Goal: Task Accomplishment & Management: Use online tool/utility

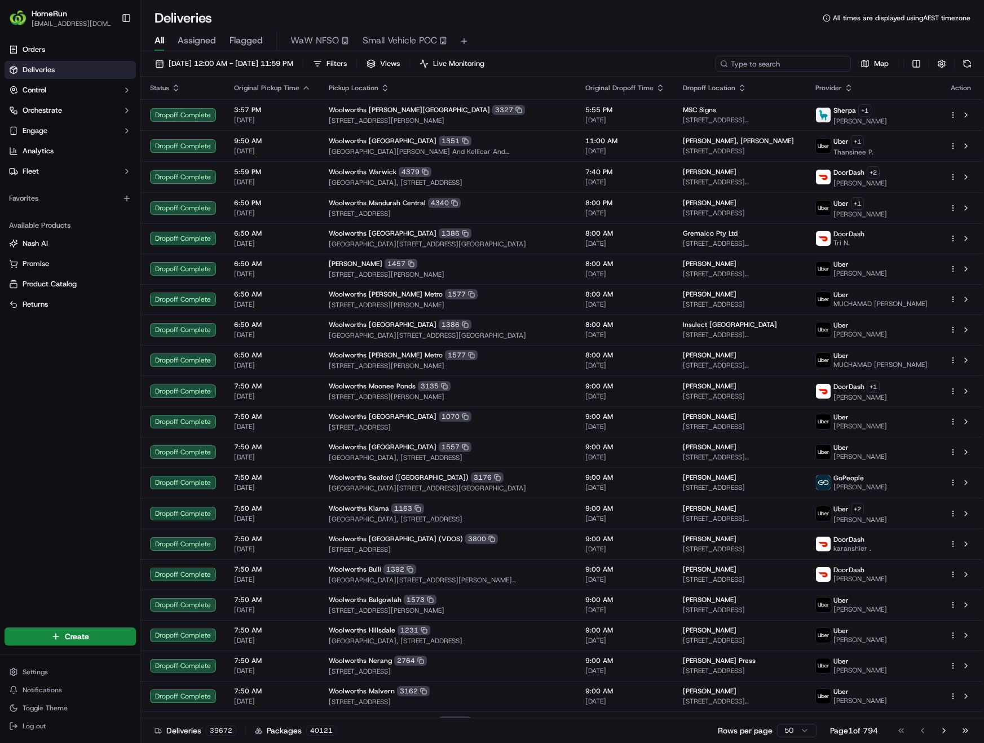
click at [780, 64] on input at bounding box center [783, 64] width 135 height 16
paste input "269578105"
type input "269578105"
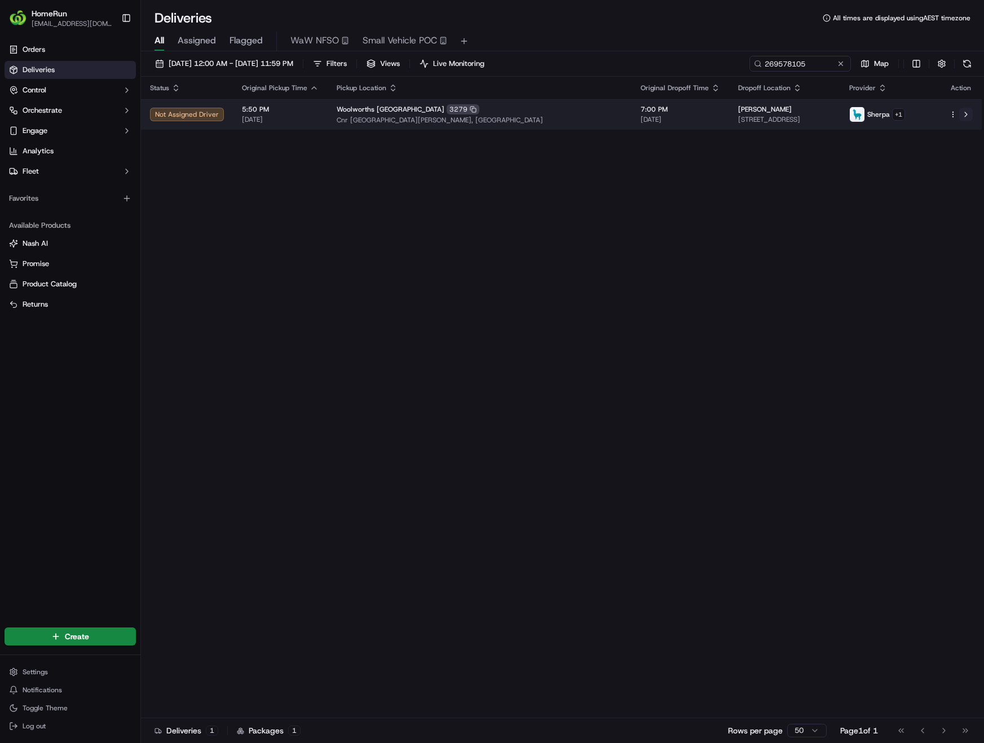
click at [967, 116] on button at bounding box center [966, 115] width 14 height 14
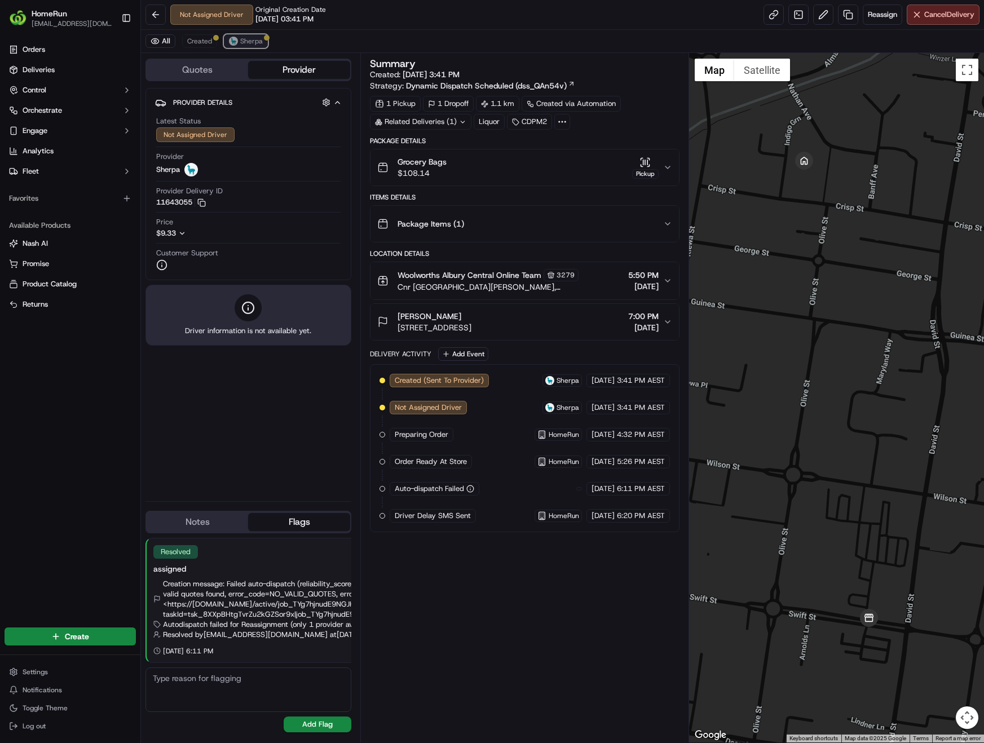
click at [257, 43] on span "Sherpa" at bounding box center [251, 41] width 23 height 9
click at [192, 42] on span "Created" at bounding box center [199, 41] width 25 height 9
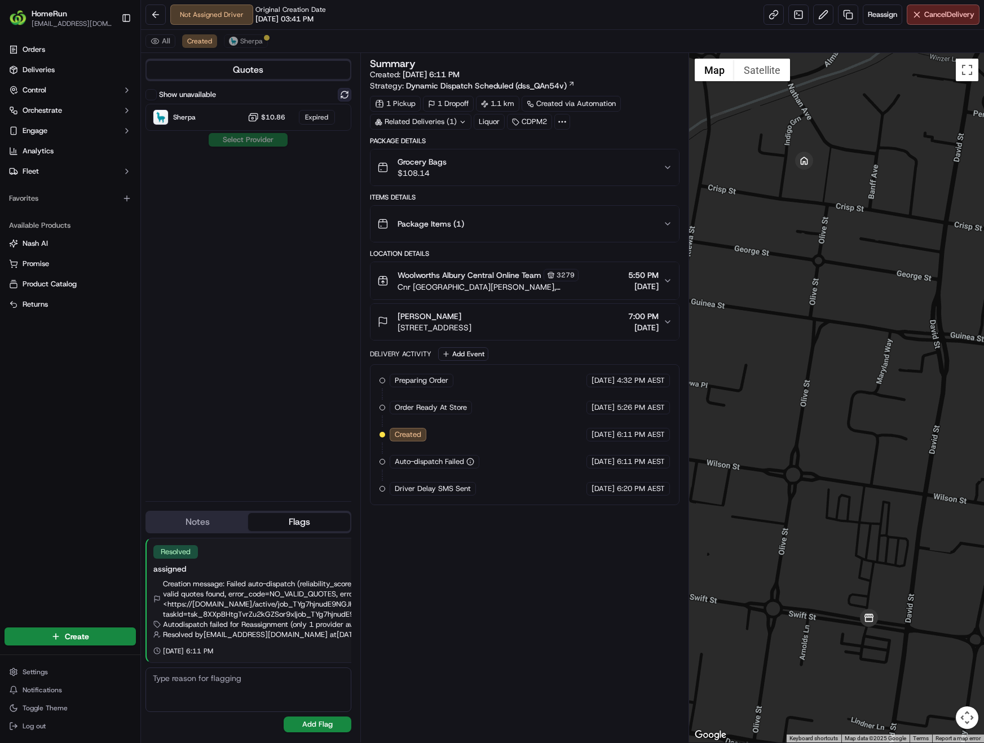
click at [344, 93] on button at bounding box center [345, 95] width 14 height 14
click at [253, 42] on span "Sherpa" at bounding box center [251, 41] width 23 height 9
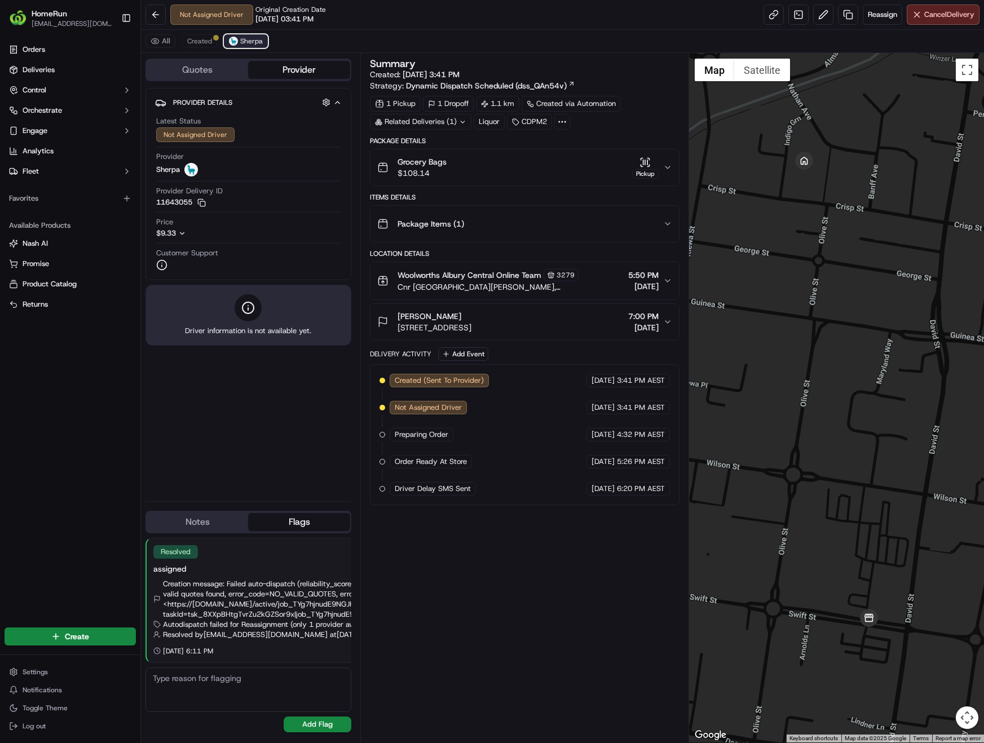
click at [257, 47] on button "Sherpa" at bounding box center [246, 41] width 44 height 14
click at [671, 224] on icon "button" at bounding box center [667, 223] width 9 height 9
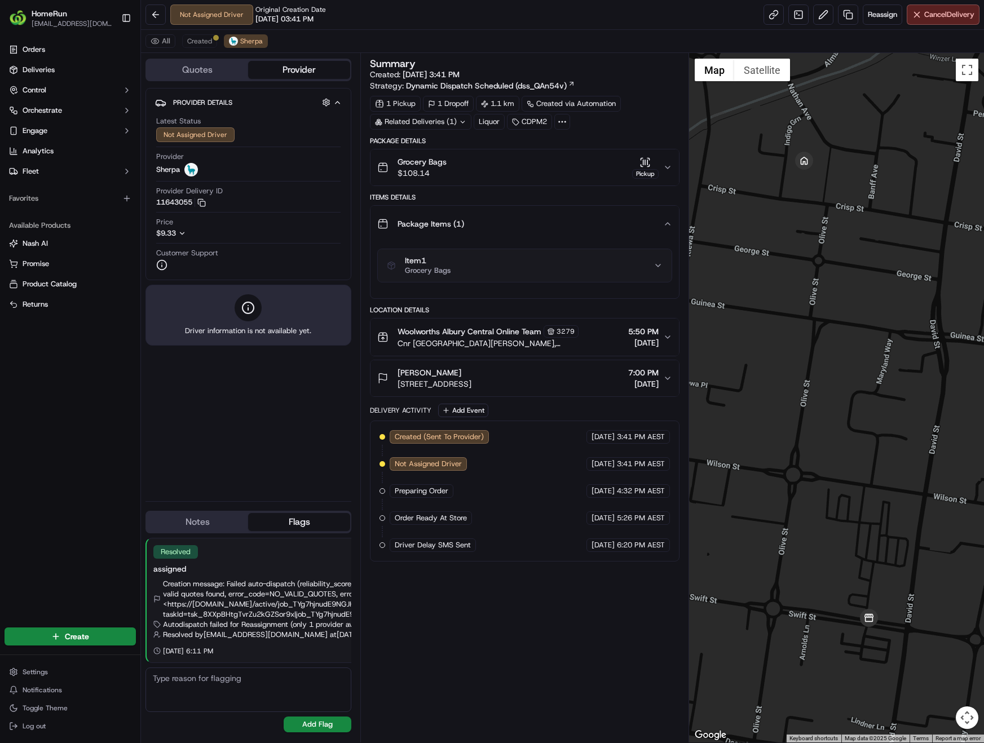
click at [667, 165] on icon "button" at bounding box center [667, 167] width 9 height 9
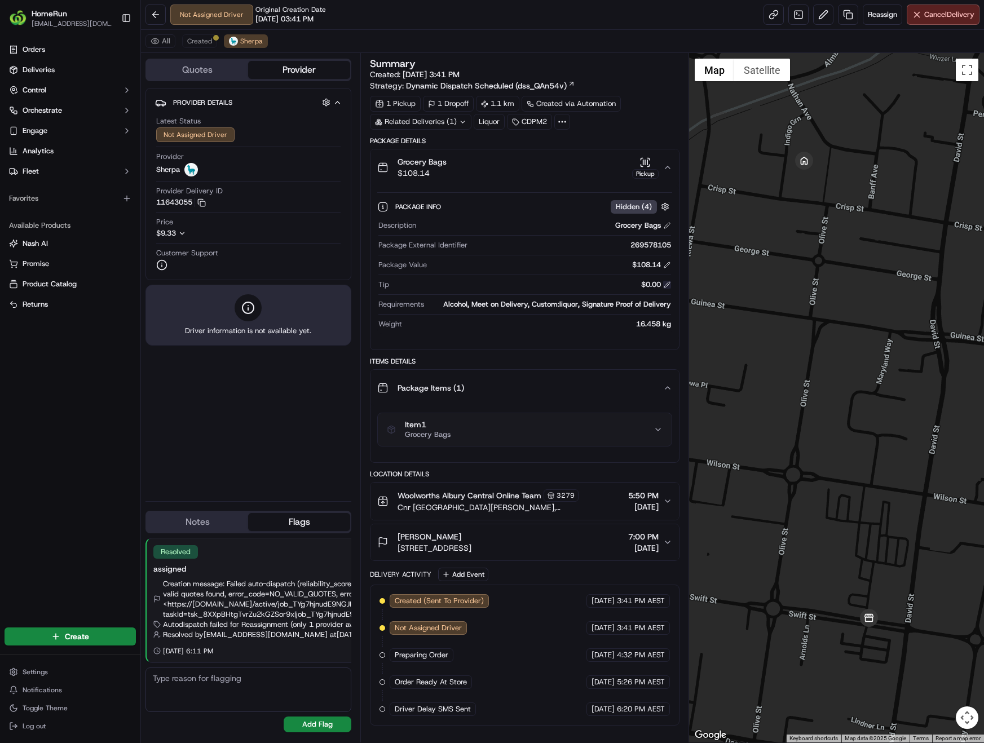
click at [665, 281] on button at bounding box center [667, 285] width 8 height 8
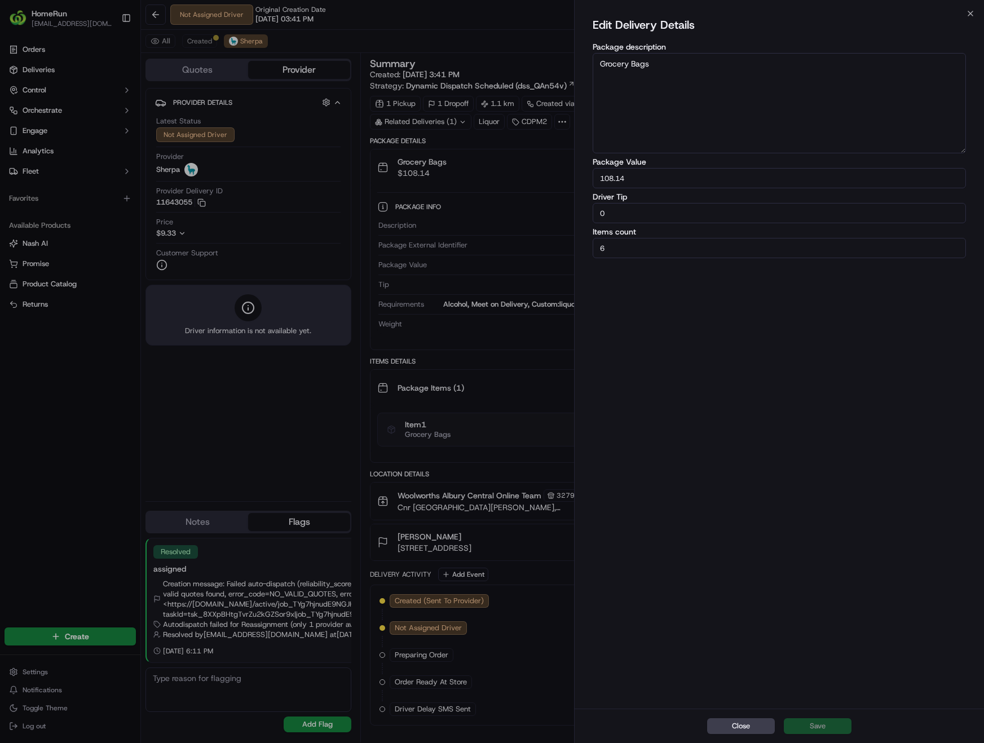
click at [676, 214] on input "0" at bounding box center [779, 213] width 373 height 20
click at [716, 300] on div "Edit Delivery Details Package description Grocery Bags Package Value 108.14 Dri…" at bounding box center [779, 361] width 373 height 691
click at [797, 218] on input "3.00" at bounding box center [779, 213] width 373 height 20
type input "3"
click at [769, 397] on div "Edit Delivery Details Package description Grocery Bags Package Value 108.14 Dri…" at bounding box center [779, 361] width 373 height 691
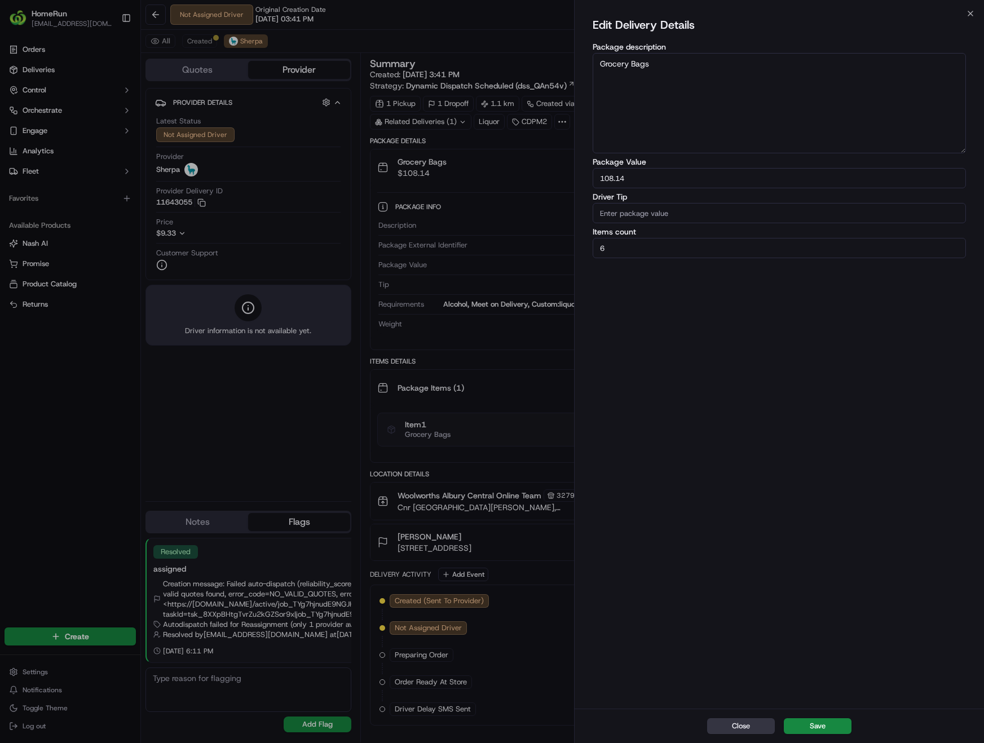
click at [739, 728] on button "Close" at bounding box center [741, 727] width 68 height 16
